Goal: Task Accomplishment & Management: Use online tool/utility

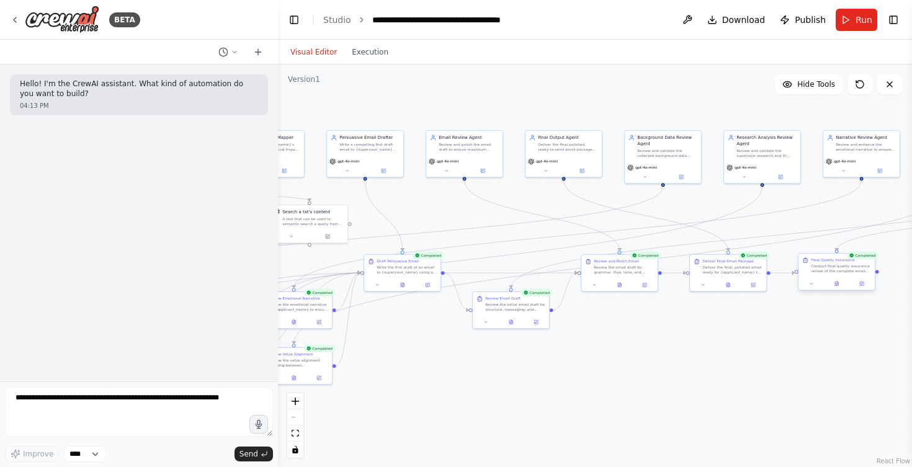
click at [829, 267] on div "Conduct final quality assurance review of the complete email package for {appli…" at bounding box center [841, 269] width 60 height 10
click at [837, 285] on icon at bounding box center [837, 285] width 2 height 0
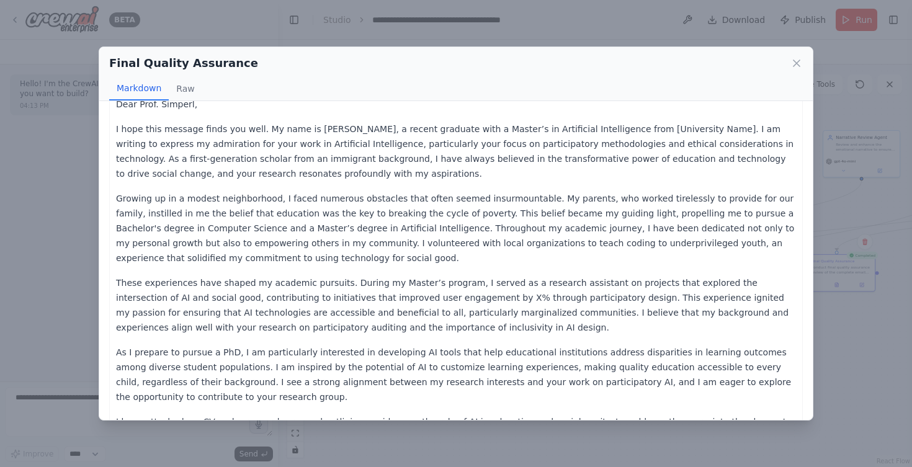
scroll to position [40, 0]
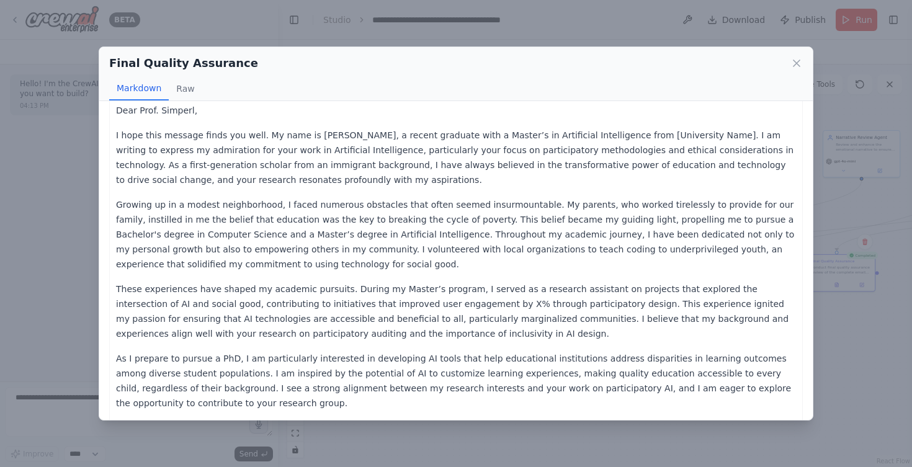
click at [288, 225] on p "Growing up in a modest neighborhood, I faced numerous obstacles that often seem…" at bounding box center [456, 234] width 680 height 74
click at [257, 233] on p "Growing up in a modest neighborhood, I faced numerous obstacles that often seem…" at bounding box center [456, 234] width 680 height 74
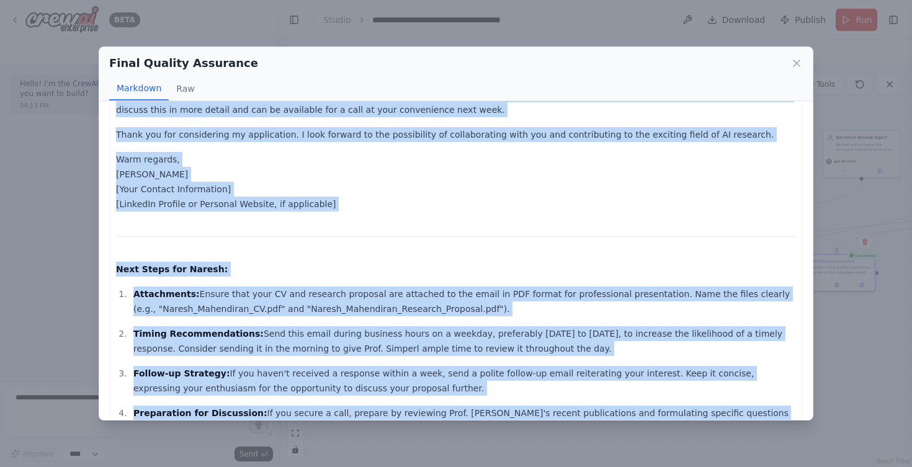
scroll to position [424, 0]
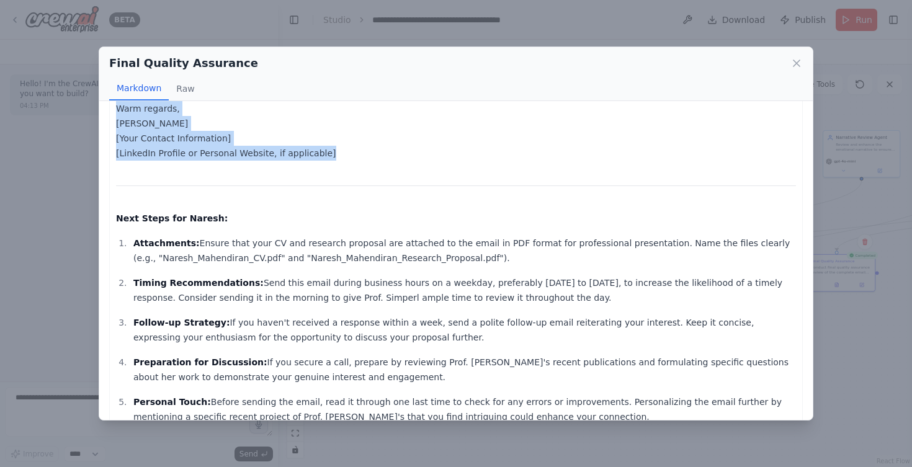
drag, startPoint x: 118, startPoint y: 110, endPoint x: 331, endPoint y: 184, distance: 225.8
click at [331, 184] on div "Subject: Exploring PhD Opportunities in AI and Education Dear Prof. [PERSON_NAM…" at bounding box center [456, 71] width 680 height 755
copy div "Lore Ipsu. Dolorsi, A cons adip elitsed doeiu tem inci. Ut labo et Dolore Magna…"
